Goal: Feedback & Contribution: Contribute content

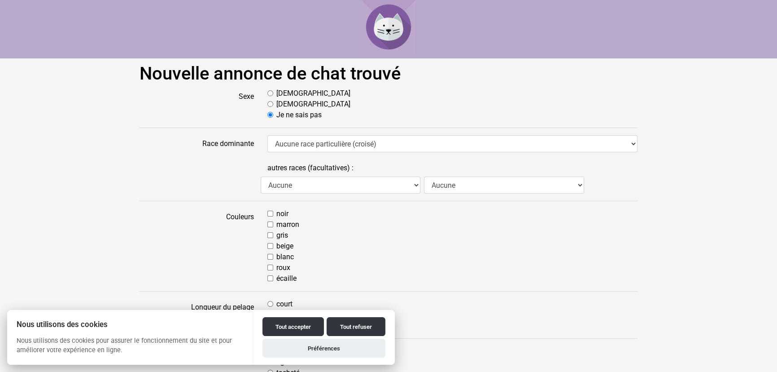
click at [271, 105] on input "Femelle" at bounding box center [270, 104] width 6 height 6
radio input "true"
click at [269, 211] on input "noir" at bounding box center [270, 213] width 6 height 6
checkbox input "true"
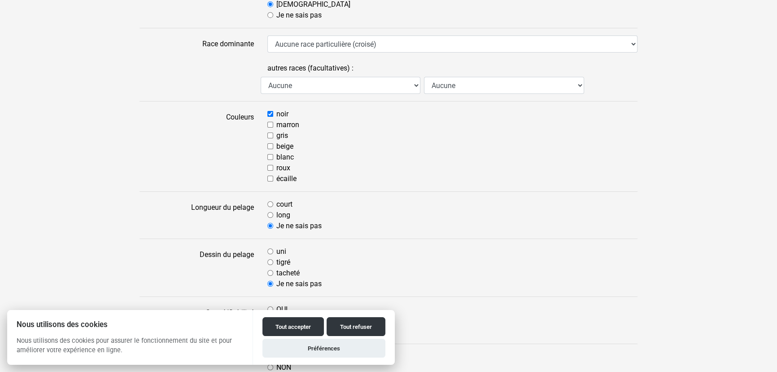
scroll to position [122, 0]
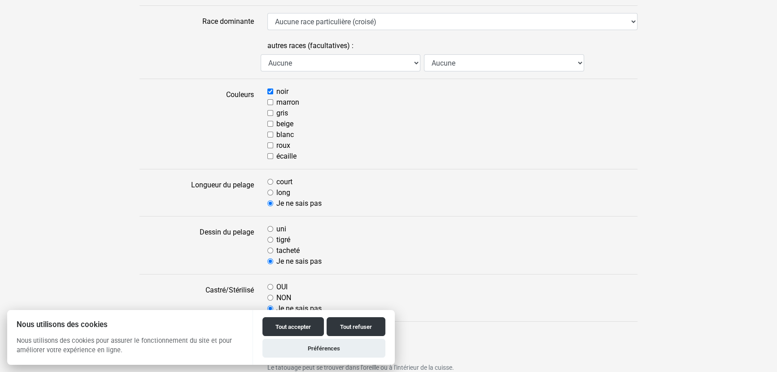
click at [272, 192] on input "long" at bounding box center [270, 192] width 6 height 6
radio input "true"
click at [270, 227] on input "uni" at bounding box center [270, 229] width 6 height 6
radio input "true"
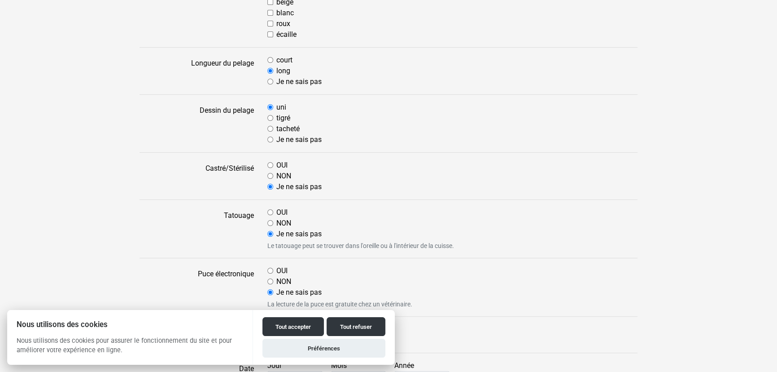
scroll to position [245, 0]
click at [272, 175] on input "NON" at bounding box center [270, 175] width 6 height 6
radio input "true"
click at [271, 220] on input "NON" at bounding box center [270, 222] width 6 height 6
radio input "true"
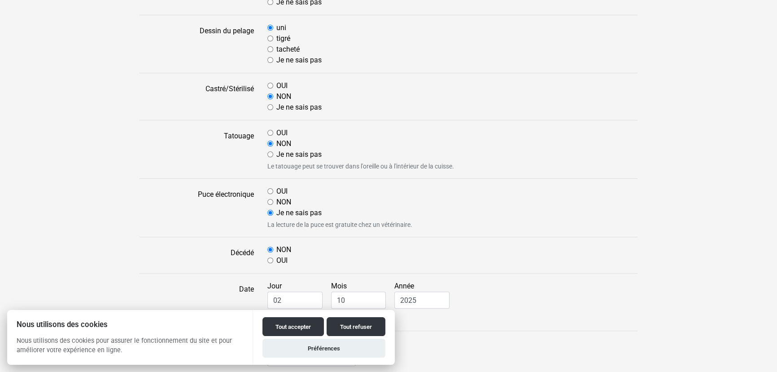
scroll to position [326, 0]
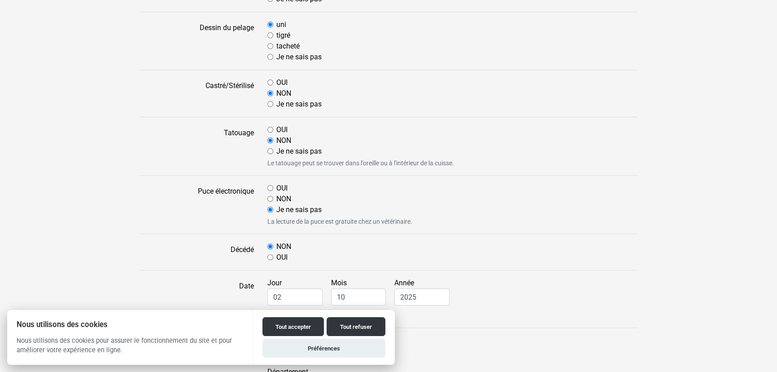
click at [269, 197] on input "NON" at bounding box center [270, 199] width 6 height 6
radio input "true"
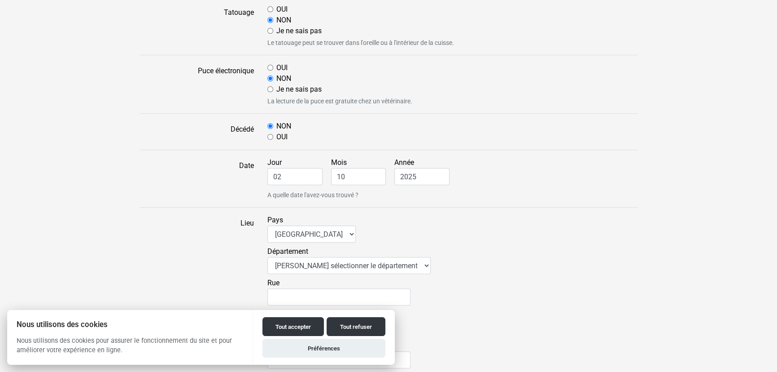
scroll to position [449, 0]
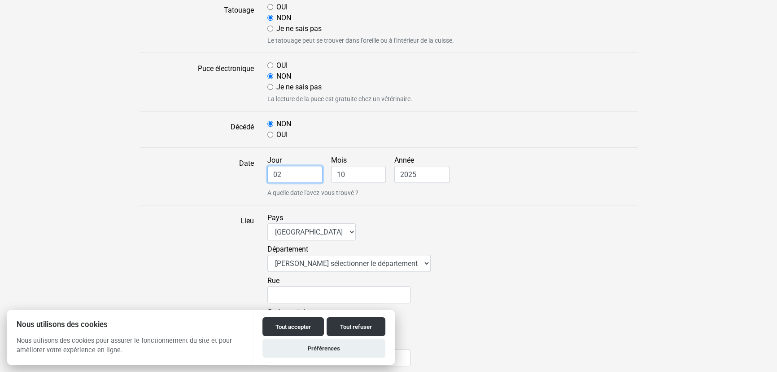
click at [292, 172] on input "02" at bounding box center [294, 174] width 55 height 17
drag, startPoint x: 296, startPoint y: 171, endPoint x: 253, endPoint y: 171, distance: 43.5
click at [253, 171] on div "Date Jour 02 Mois 10 Année 2025 A quelle date l'avez-vous trouvé ?" at bounding box center [389, 176] width 512 height 43
type input "26"
drag, startPoint x: 346, startPoint y: 173, endPoint x: 329, endPoint y: 176, distance: 17.9
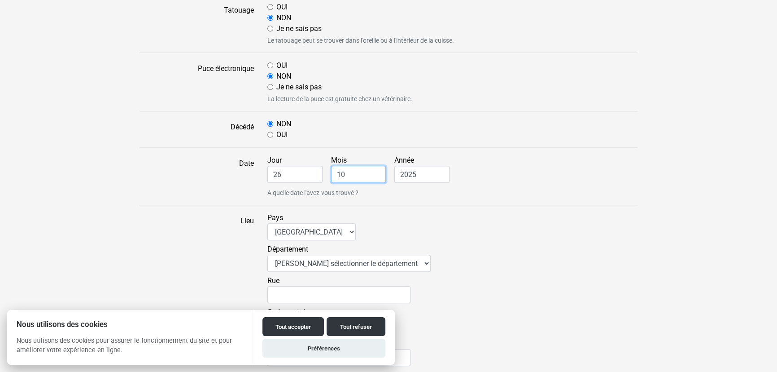
click at [330, 176] on div "Jour 26 Mois 10 Année 2025 A quelle date l'avez-vous trouvé ?" at bounding box center [453, 176] width 384 height 43
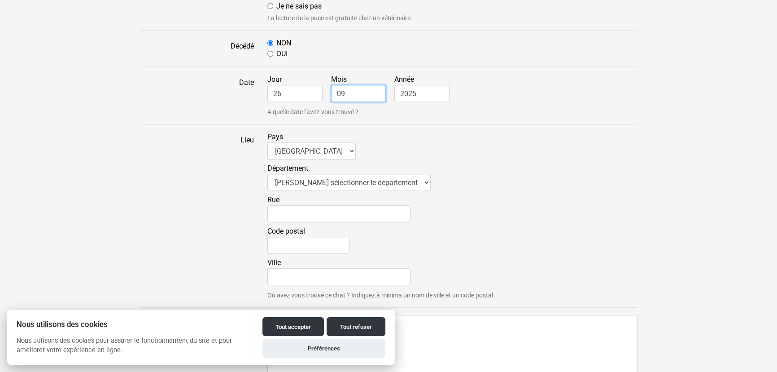
scroll to position [530, 0]
type input "09"
click at [335, 179] on select "Veuillez sélectionner le département 01 - Ain 02 - Aisne 03 - Allier 04 - Alpes…" at bounding box center [348, 181] width 163 height 17
select select "44"
click at [267, 173] on select "Veuillez sélectionner le département 01 - Ain 02 - Aisne 03 - Allier 04 - Alpes…" at bounding box center [348, 181] width 163 height 17
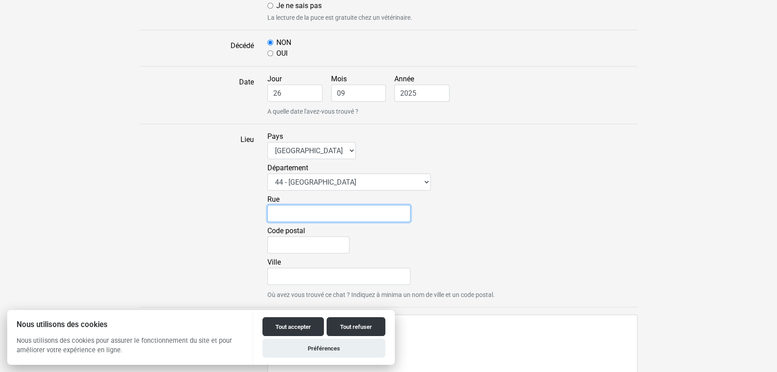
click at [321, 215] on input "Rue" at bounding box center [338, 213] width 143 height 17
type input "22 QUAI ALBERT CHASSAGNE"
type input "44560"
type input "PAIMBOEUF"
click at [281, 212] on input "22 QUAI ALBERT CHASSAGNE" at bounding box center [338, 213] width 143 height 17
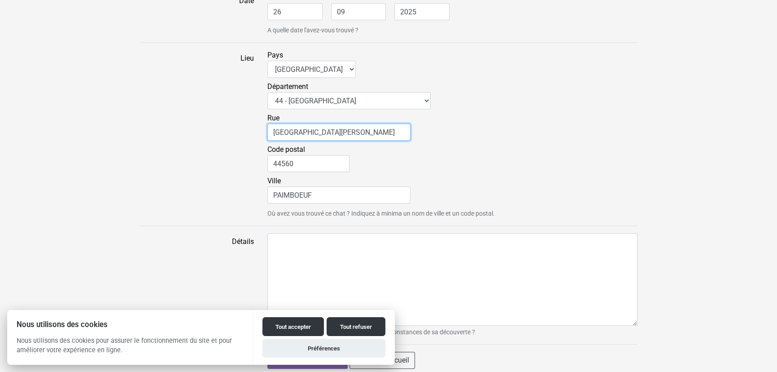
scroll to position [614, 0]
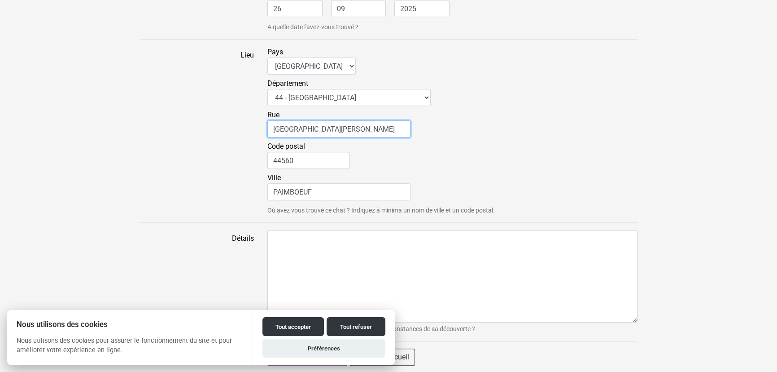
type input "QUAI ALBERT CHASSAGNE"
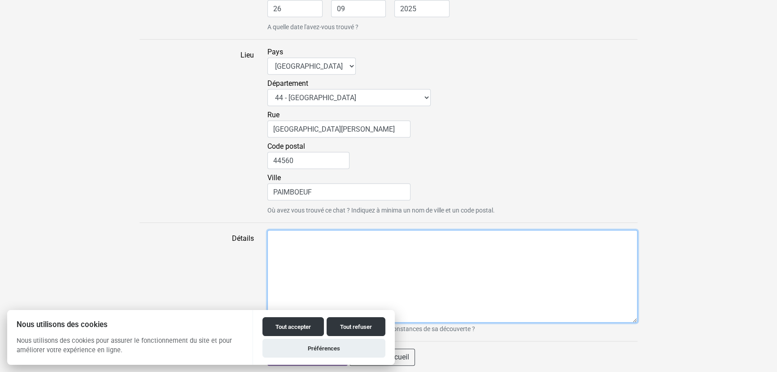
click at [305, 246] on textarea "Détails" at bounding box center [452, 276] width 370 height 92
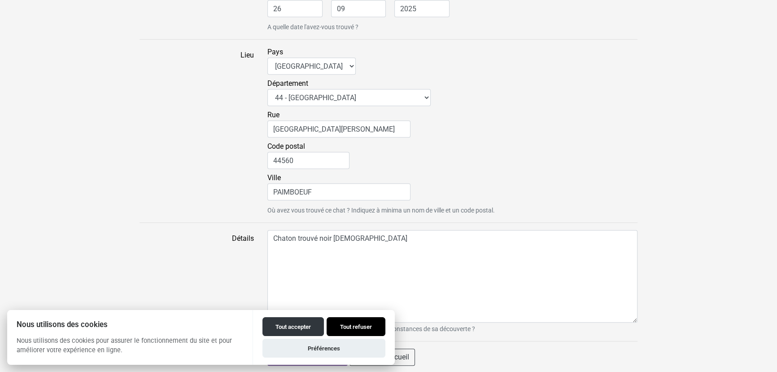
click at [344, 328] on button "Tout refuser" at bounding box center [356, 326] width 59 height 19
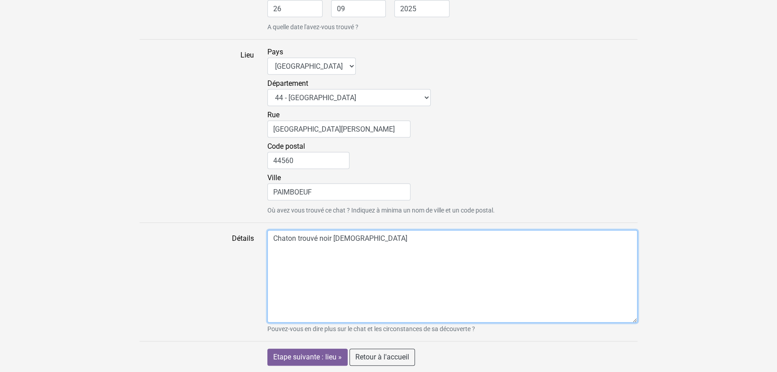
drag, startPoint x: 318, startPoint y: 237, endPoint x: 297, endPoint y: 237, distance: 21.1
click at [297, 237] on textarea "Chaton trouvé noir femelle" at bounding box center [452, 276] width 370 height 92
click at [352, 238] on textarea "Chaton noir femelle" at bounding box center [452, 276] width 370 height 92
paste textarea "trouvé"
type textarea "Chaton noir femelle trouvé"
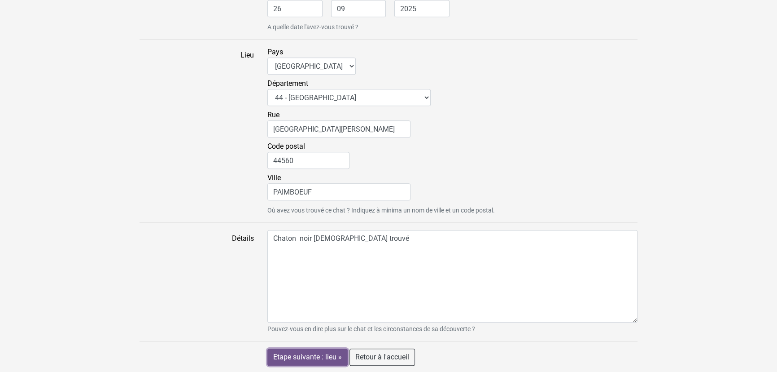
click at [317, 351] on input "Etape suivante : lieu »" at bounding box center [307, 356] width 80 height 17
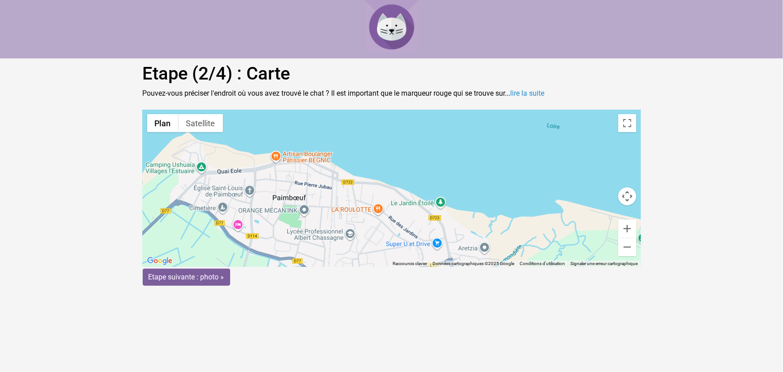
click at [307, 165] on div "Pour activer le glissement avec le clavier, appuyez sur Alt+Entrée. Une fois ce…" at bounding box center [392, 187] width 498 height 157
drag, startPoint x: 392, startPoint y: 179, endPoint x: 260, endPoint y: 161, distance: 133.2
click at [260, 170] on gmp-advanced-marker at bounding box center [260, 170] width 0 height 0
click at [205, 274] on input "Etape suivante : photo »" at bounding box center [186, 276] width 87 height 17
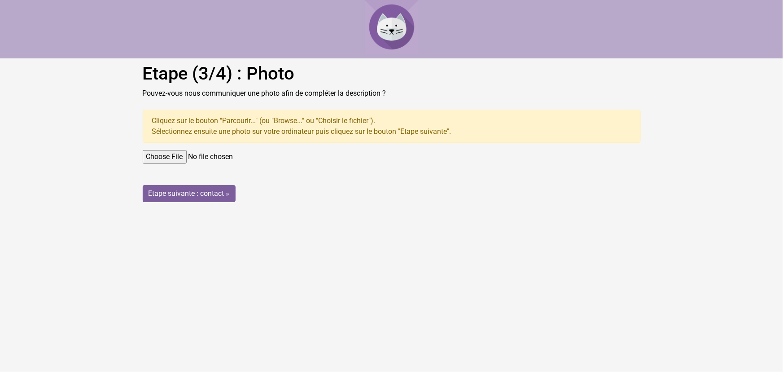
click at [190, 157] on input "file" at bounding box center [392, 156] width 498 height 13
click at [194, 189] on input "Etape suivante : contact »" at bounding box center [189, 193] width 93 height 17
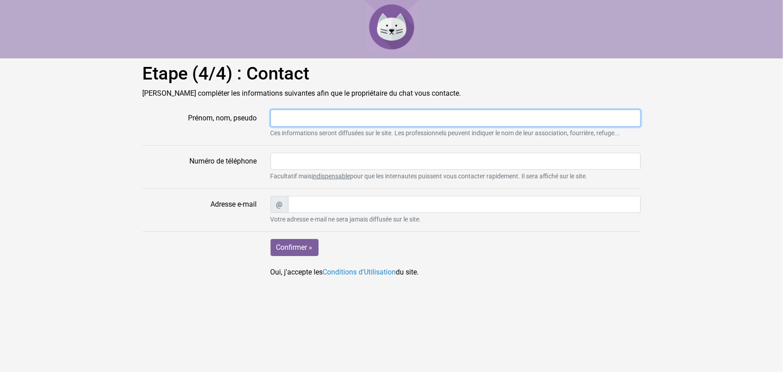
click at [306, 118] on input "Prénom, nom, pseudo" at bounding box center [456, 117] width 370 height 17
type input "Delphine"
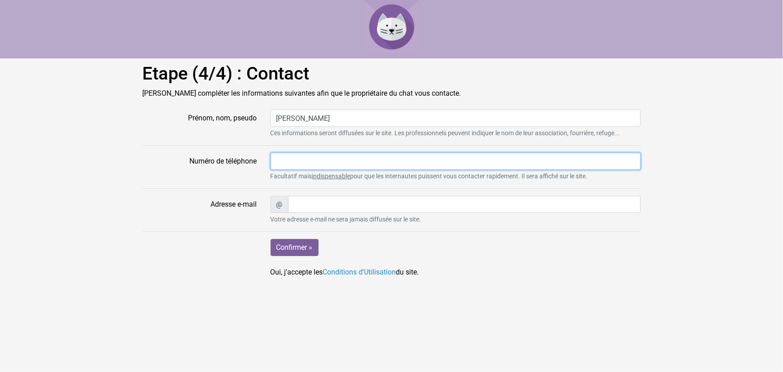
click at [303, 162] on input "Numéro de téléphone" at bounding box center [456, 161] width 370 height 17
type input "0674150581"
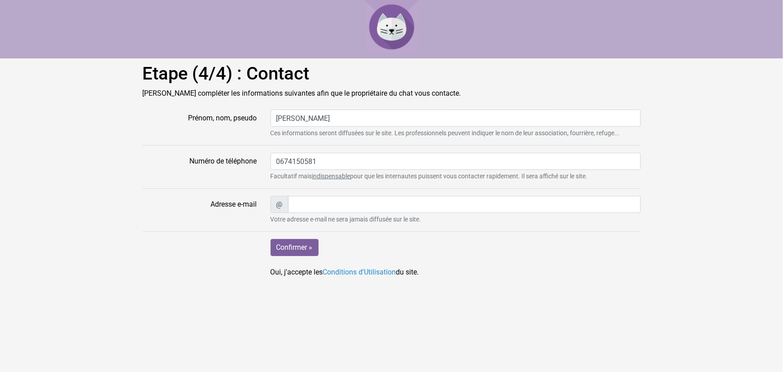
click at [185, 284] on html "Etape (4/4) : Contact Veuillez compléter les informations suivantes afin que le…" at bounding box center [391, 142] width 783 height 284
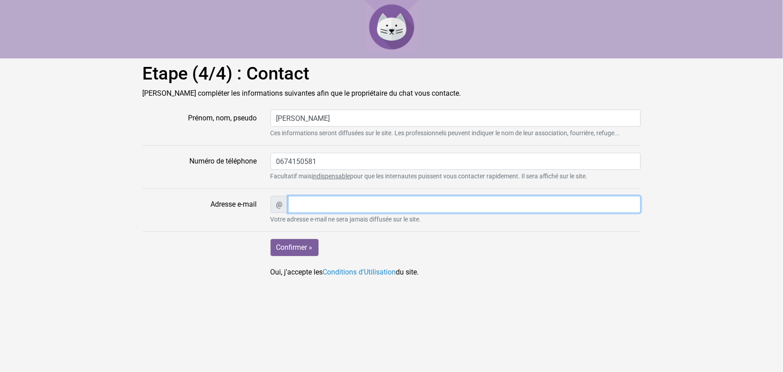
click at [315, 196] on input "Adresse e-mail" at bounding box center [464, 204] width 353 height 17
type input "maromoni7@gmail.com"
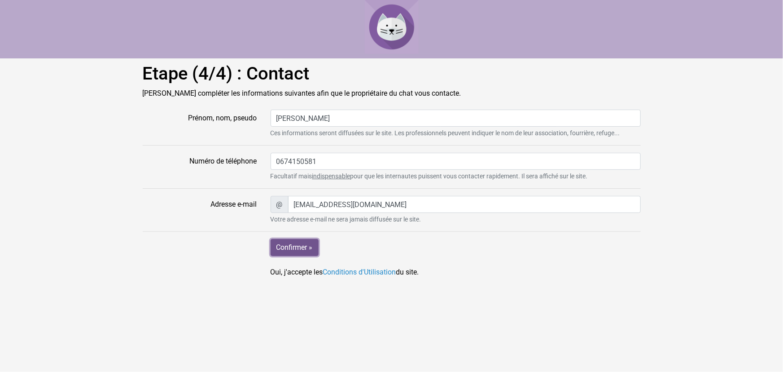
click at [290, 245] on input "Confirmer »" at bounding box center [295, 247] width 48 height 17
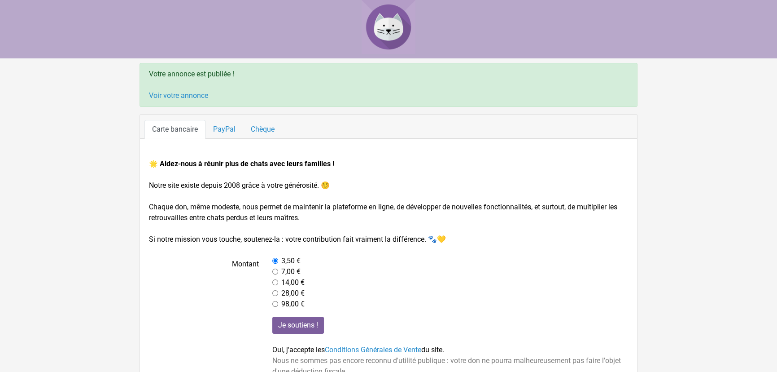
scroll to position [35, 0]
